Goal: Information Seeking & Learning: Understand process/instructions

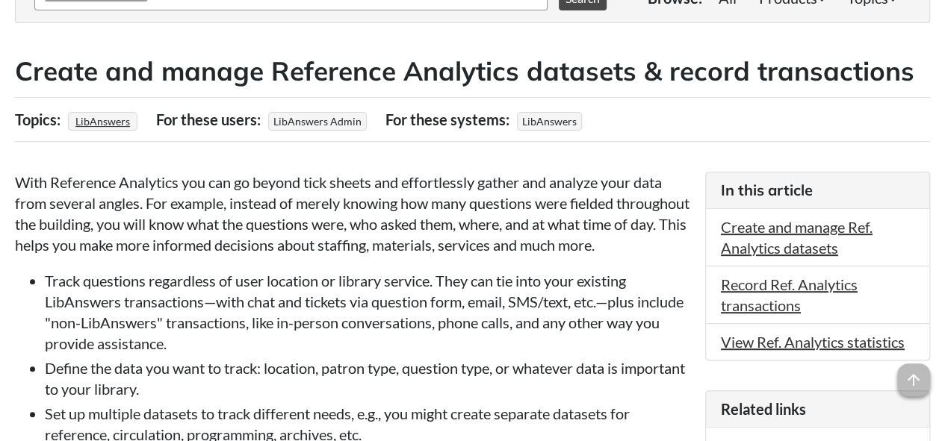
scroll to position [359, 0]
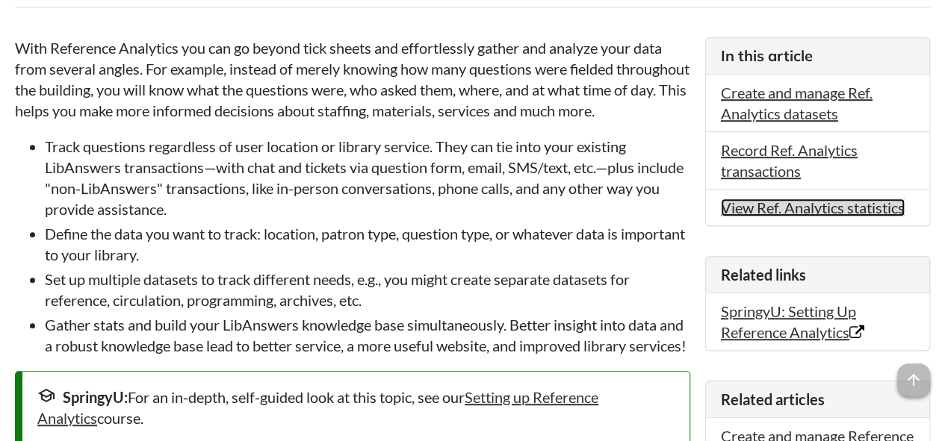
click at [803, 208] on link "View Ref. Analytics statistics" at bounding box center [813, 208] width 184 height 18
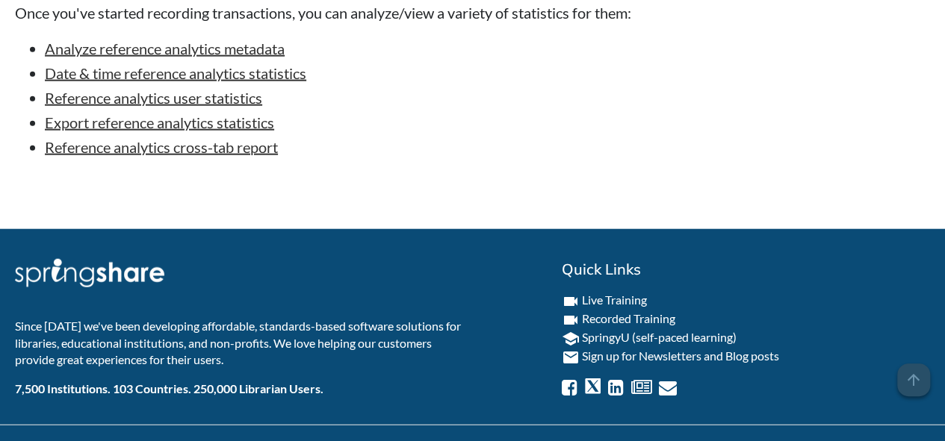
click at [334, 84] on li "Date & time reference analytics statistics" at bounding box center [367, 73] width 645 height 21
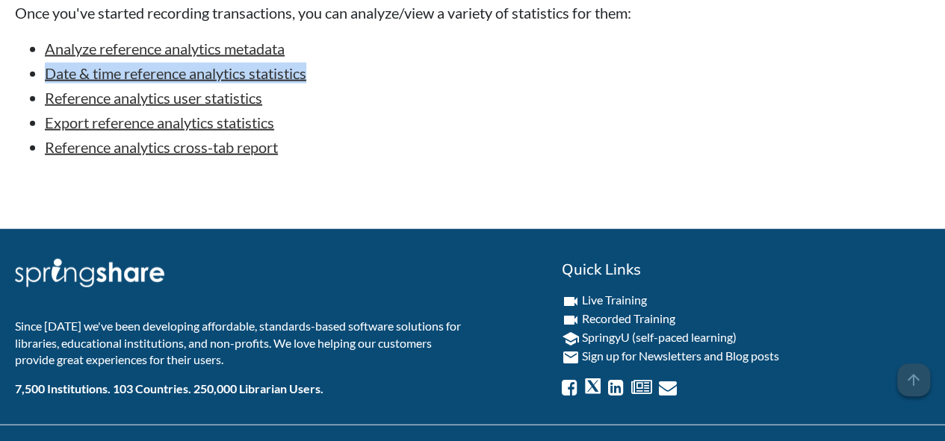
click at [334, 84] on li "Date & time reference analytics statistics" at bounding box center [367, 73] width 645 height 21
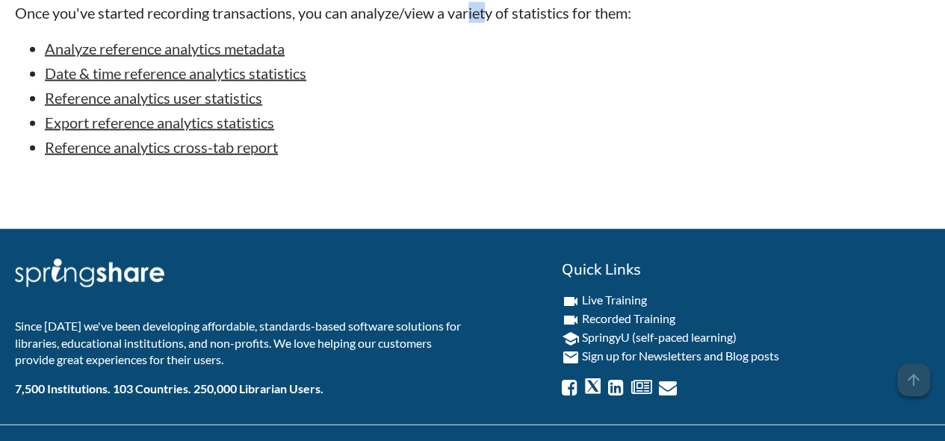
drag, startPoint x: 472, startPoint y: 44, endPoint x: 493, endPoint y: 55, distance: 23.4
click at [493, 23] on p "Once you've started recording transactions, you can analyze/view a variety of s…" at bounding box center [352, 12] width 675 height 21
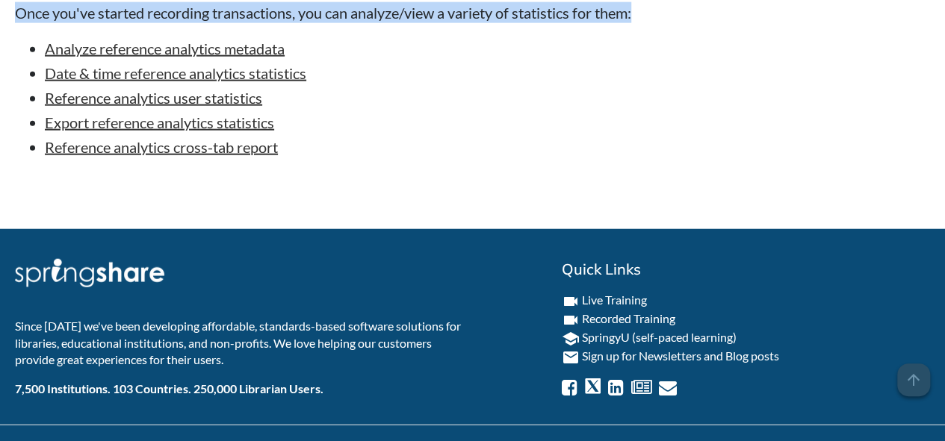
click at [493, 23] on p "Once you've started recording transactions, you can analyze/view a variety of s…" at bounding box center [352, 12] width 675 height 21
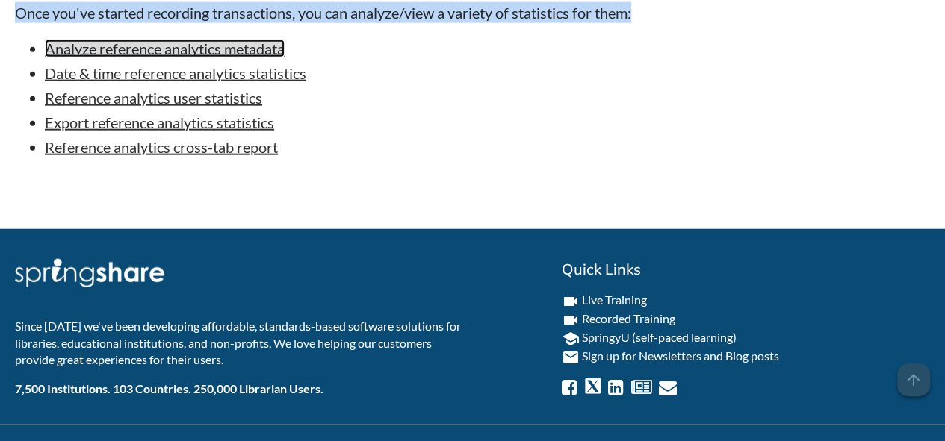
click at [87, 58] on link "Analyze reference analytics metadata" at bounding box center [165, 49] width 240 height 18
